Goal: Task Accomplishment & Management: Complete application form

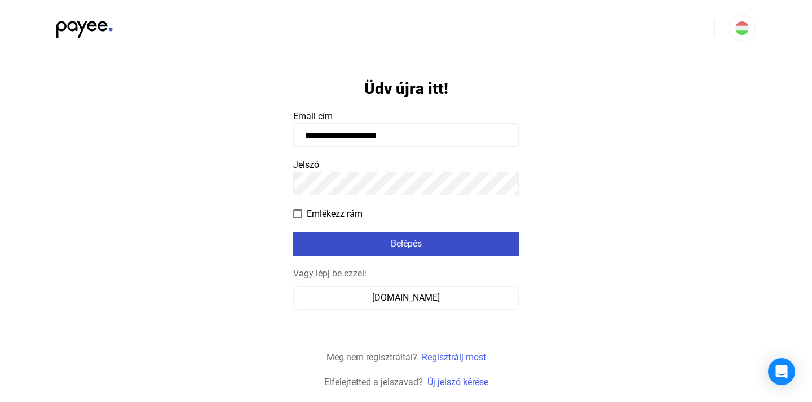
click at [373, 240] on div "Belépés" at bounding box center [405, 244] width 219 height 14
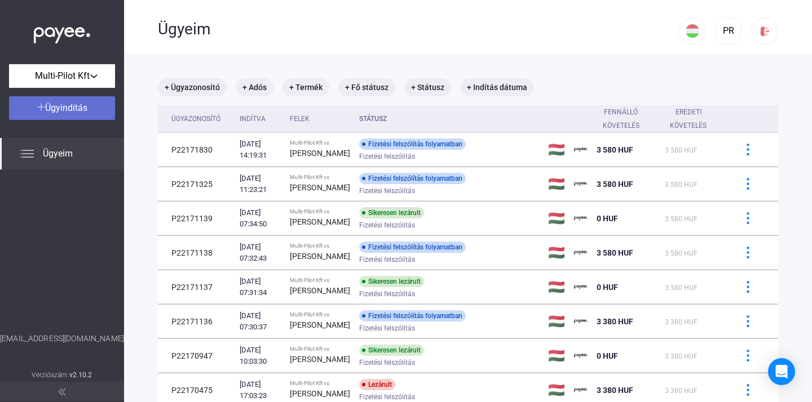
click at [100, 109] on div "Ügyindítás" at bounding box center [61, 108] width 99 height 14
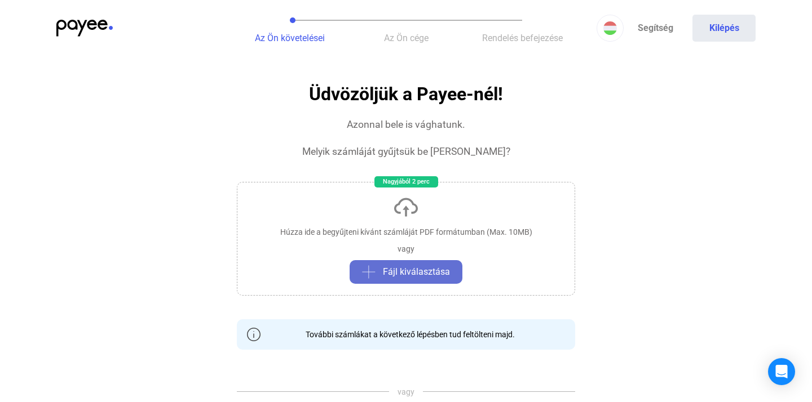
click at [410, 273] on span "Fájl kiválasztása" at bounding box center [416, 272] width 67 height 14
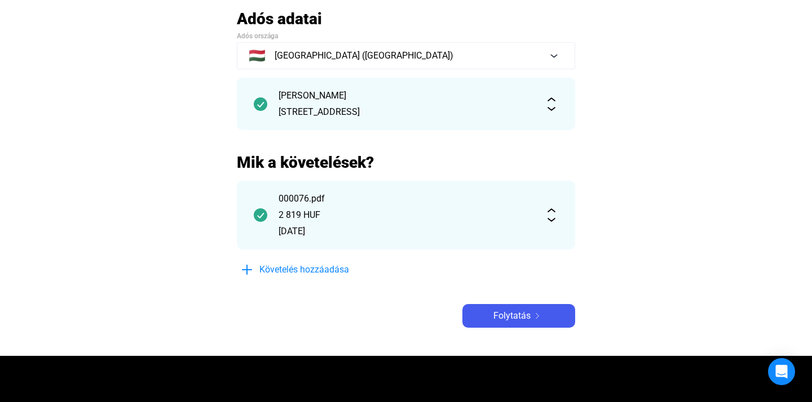
scroll to position [77, 0]
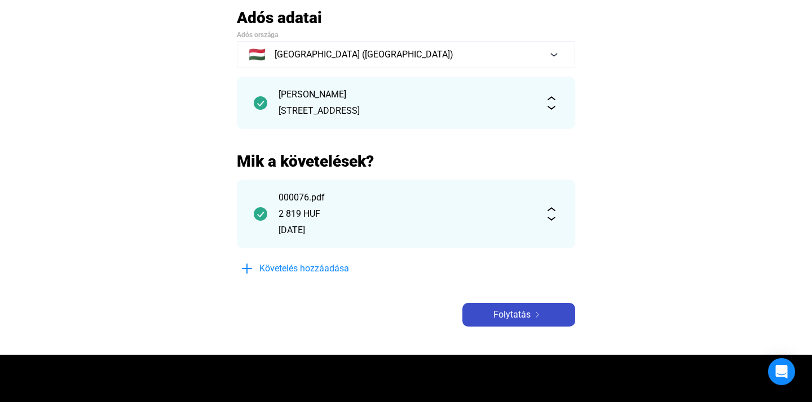
click at [513, 317] on span "Folytatás" at bounding box center [511, 315] width 37 height 14
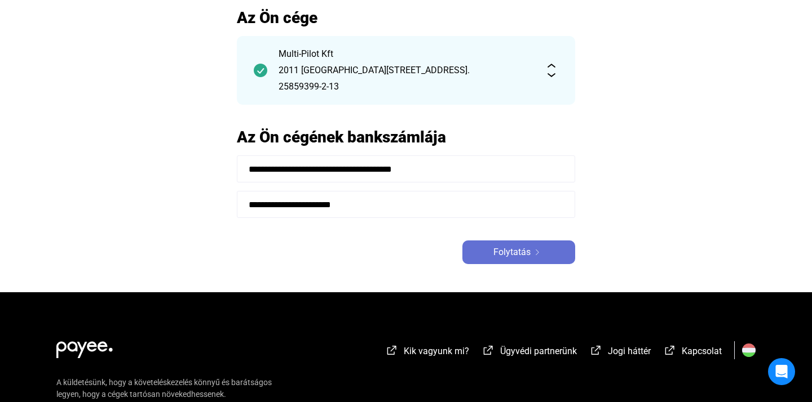
click at [538, 251] on img at bounding box center [537, 253] width 14 height 6
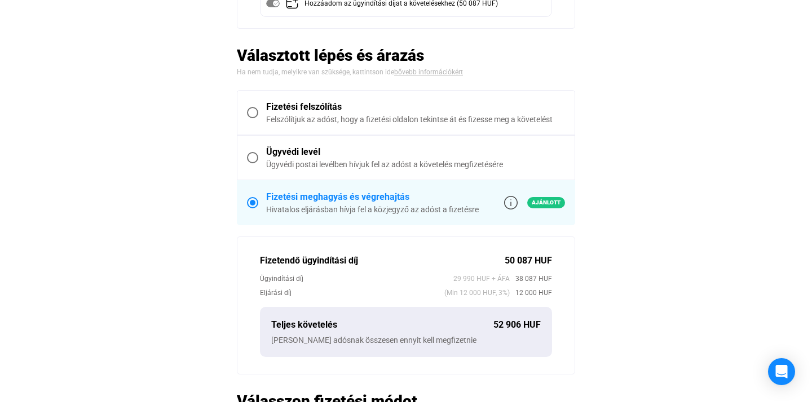
scroll to position [313, 0]
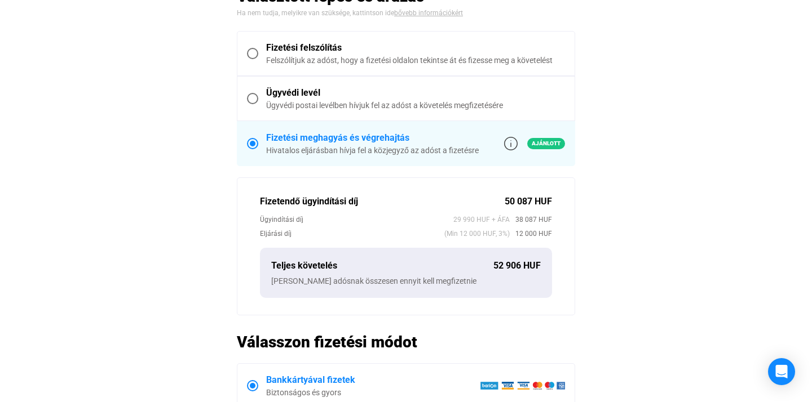
click at [710, 400] on main "Automatikusan mentve Összegzés Hitelező Multi-Pilot Kft [PERSON_NAME] Követelés…" at bounding box center [406, 170] width 812 height 796
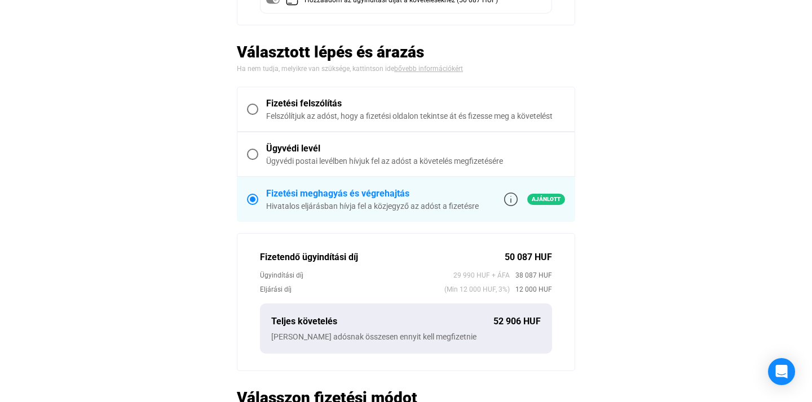
scroll to position [256, 0]
click at [253, 110] on span at bounding box center [252, 109] width 11 height 11
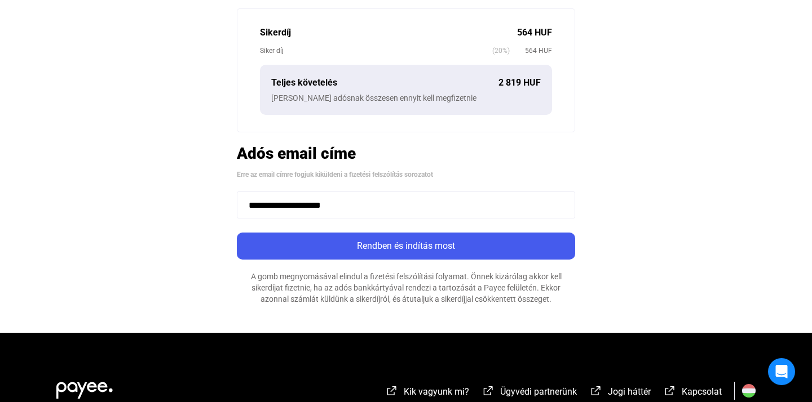
scroll to position [484, 0]
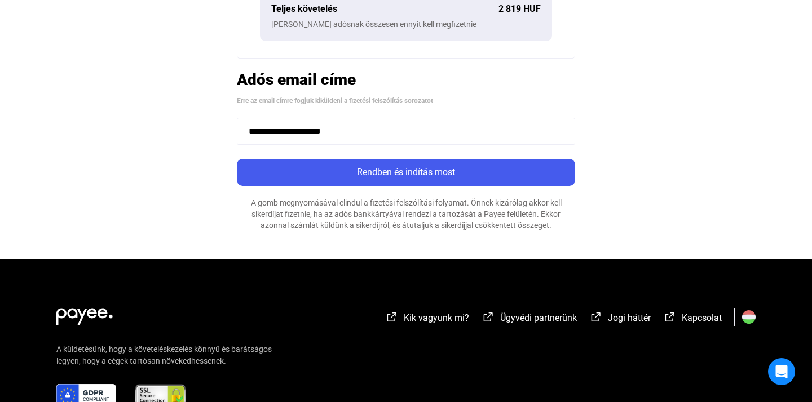
drag, startPoint x: 174, startPoint y: 123, endPoint x: 167, endPoint y: 123, distance: 7.3
paste input "****"
type input "**********"
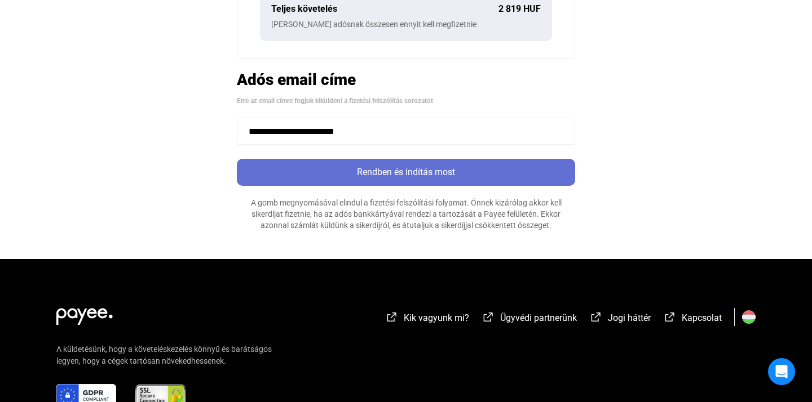
click at [452, 172] on div "Rendben és indítás most" at bounding box center [405, 173] width 331 height 14
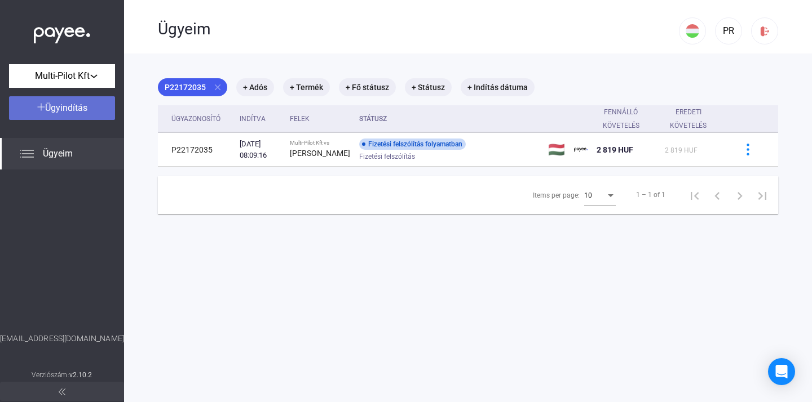
click at [90, 107] on div "Ügyindítás" at bounding box center [61, 108] width 99 height 14
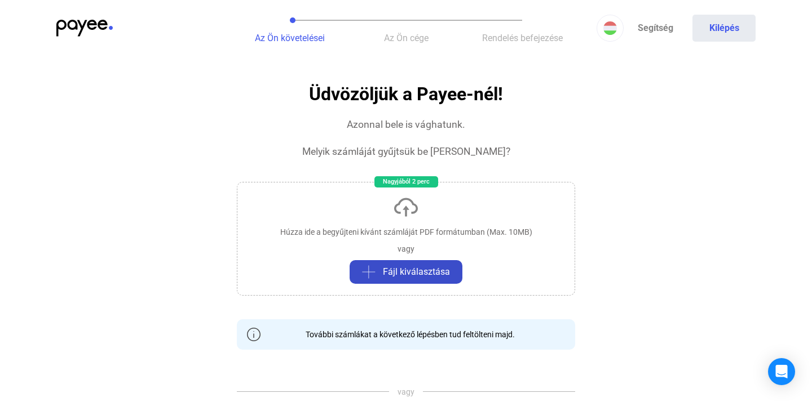
click at [398, 269] on span "Fájl kiválasztása" at bounding box center [416, 272] width 67 height 14
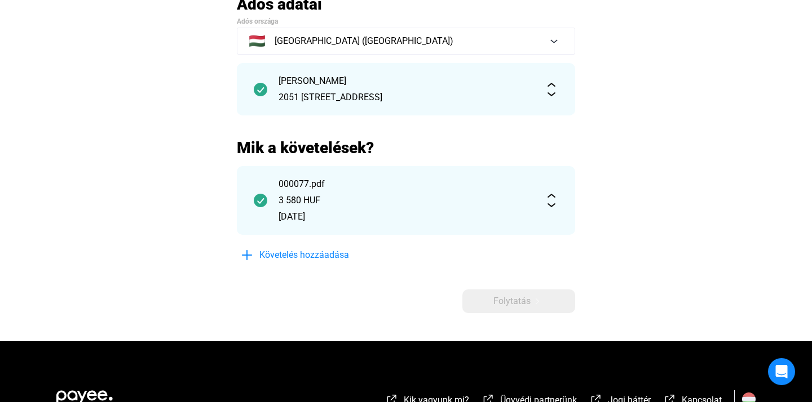
scroll to position [104, 0]
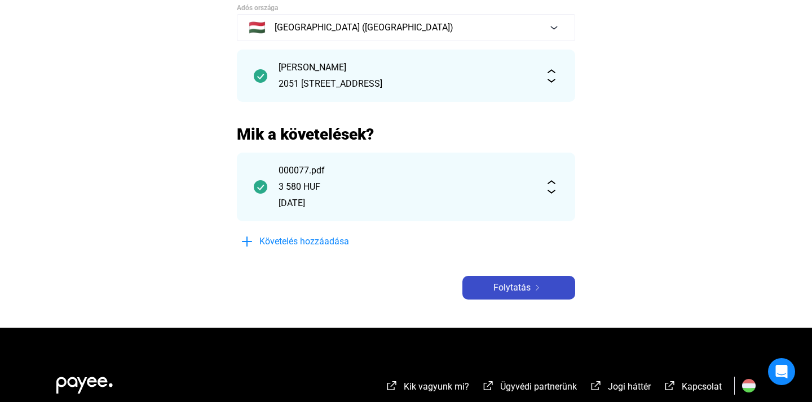
click at [527, 289] on span "Folytatás" at bounding box center [511, 288] width 37 height 14
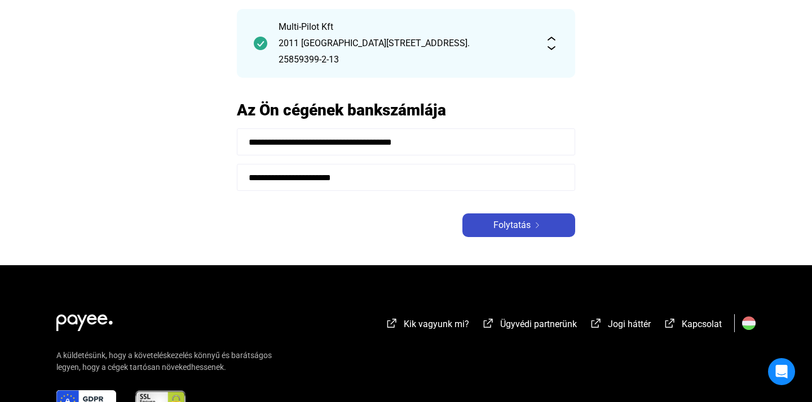
click at [533, 231] on div "Folytatás" at bounding box center [519, 226] width 106 height 14
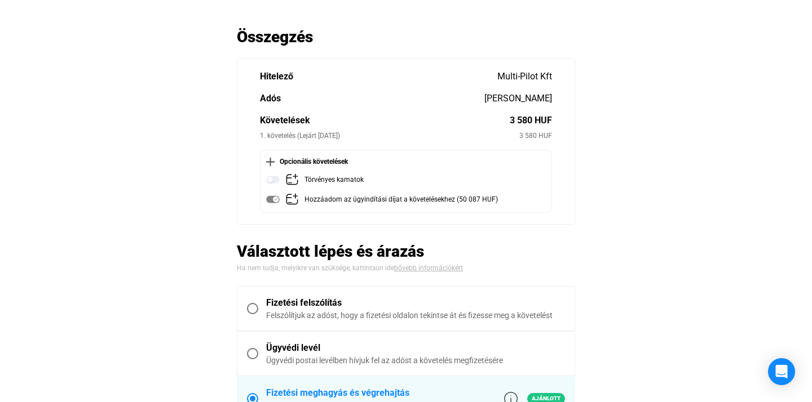
scroll to position [59, 0]
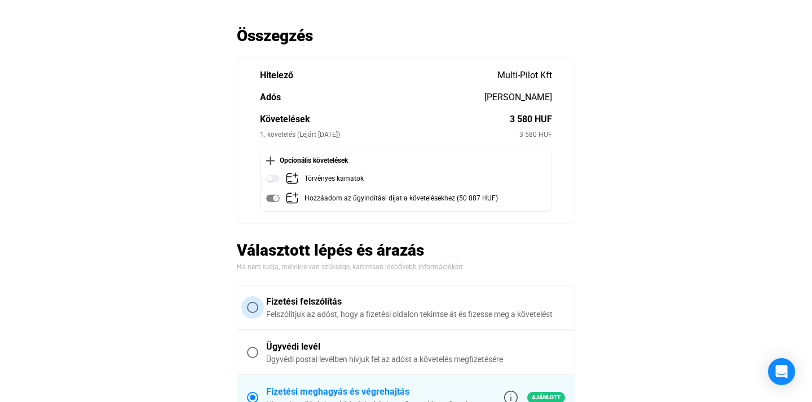
click at [256, 309] on span at bounding box center [252, 307] width 11 height 11
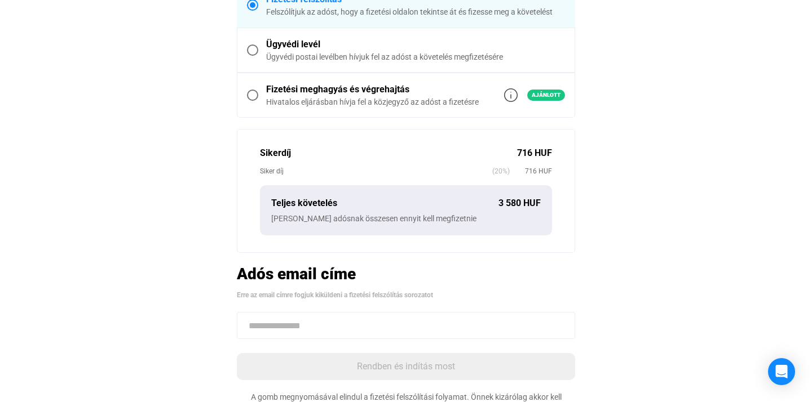
scroll to position [316, 0]
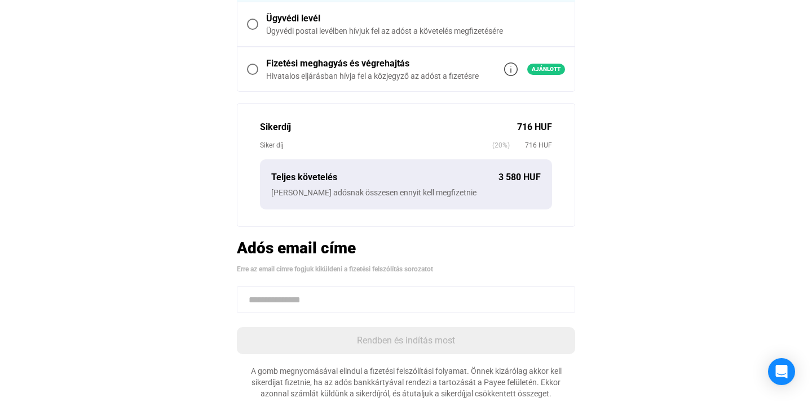
click at [325, 300] on input at bounding box center [406, 299] width 338 height 27
paste input "**********"
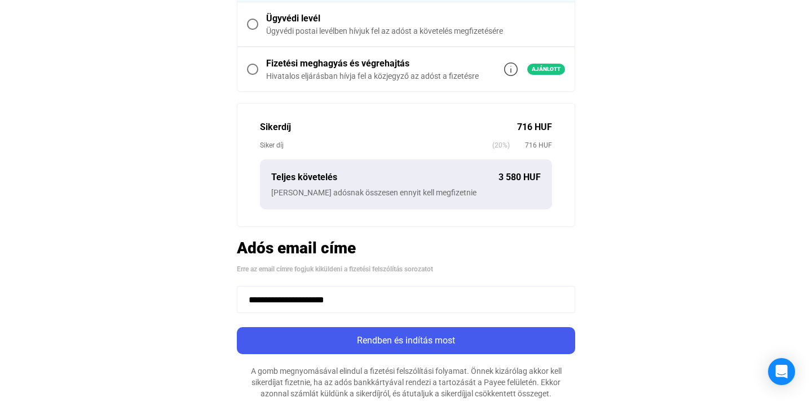
type input "**********"
click at [673, 188] on main "**********" at bounding box center [406, 98] width 812 height 659
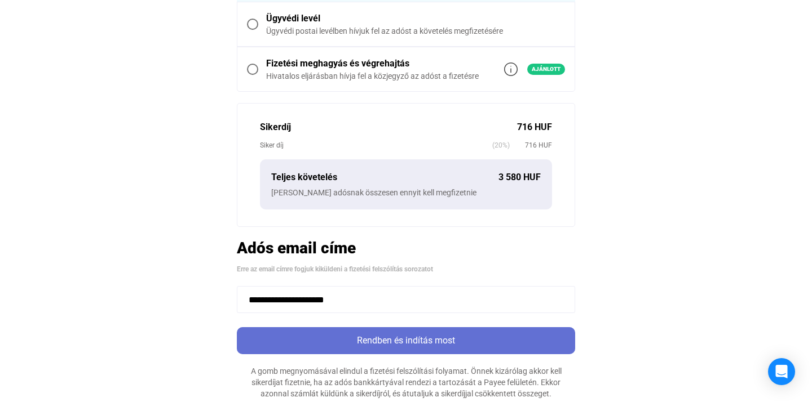
click at [427, 340] on div "Rendben és indítás most" at bounding box center [405, 341] width 331 height 14
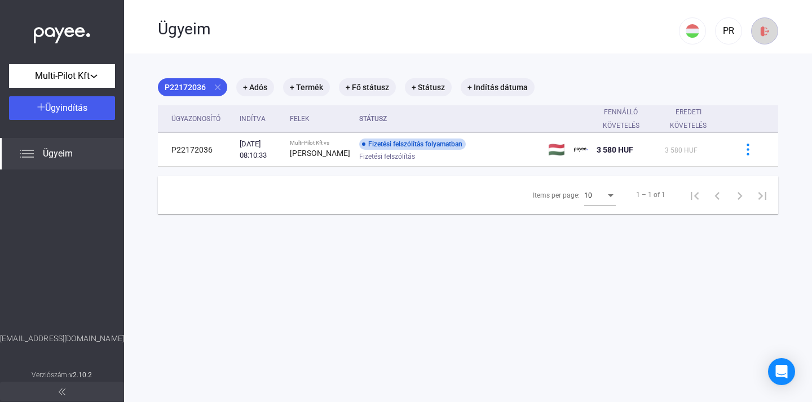
click at [766, 31] on img at bounding box center [765, 31] width 12 height 12
